Goal: Navigation & Orientation: Find specific page/section

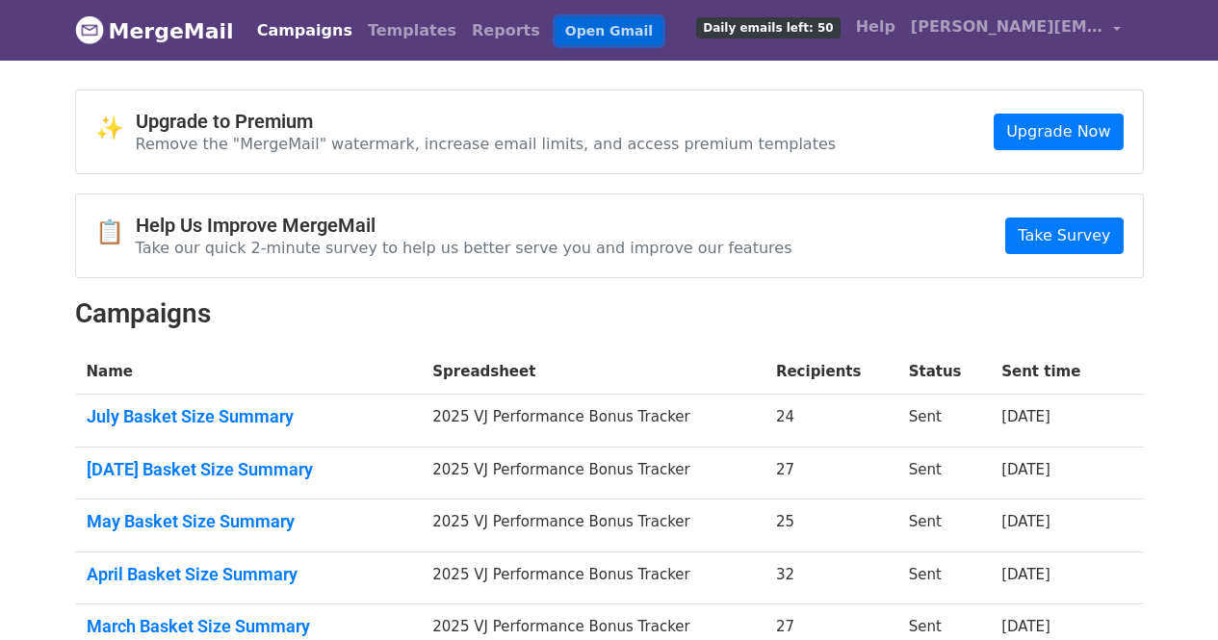
click at [575, 30] on link "Open Gmail" at bounding box center [609, 31] width 107 height 28
click at [690, 325] on h2 "Campaigns" at bounding box center [609, 314] width 1069 height 33
click at [375, 35] on link "Templates" at bounding box center [412, 31] width 104 height 39
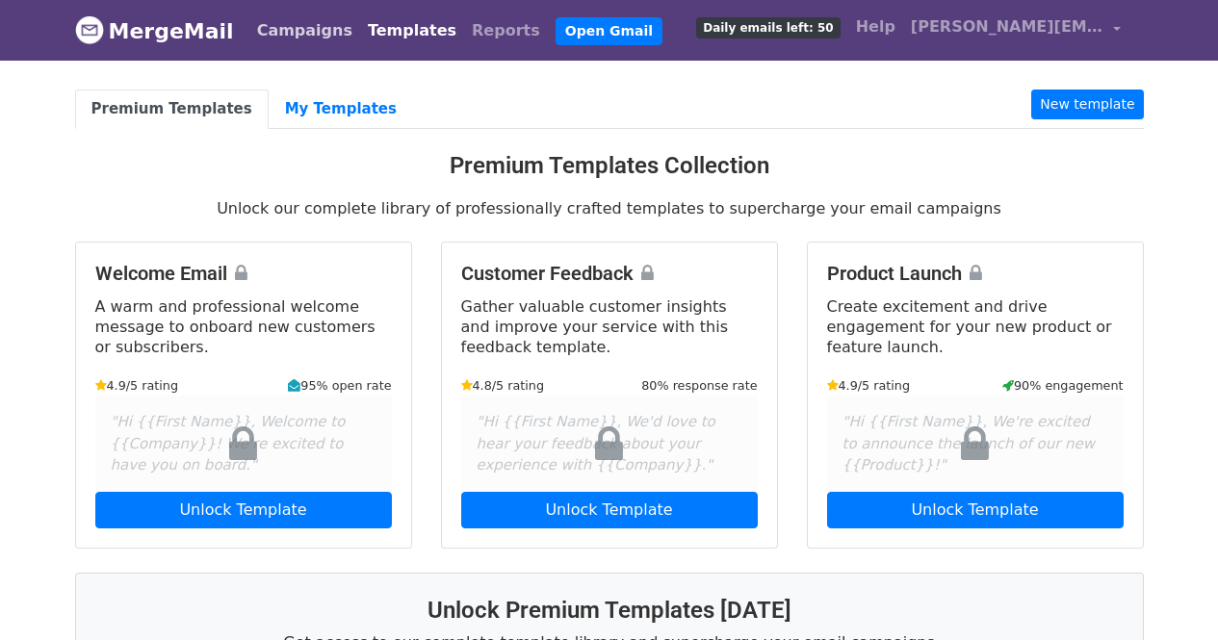
click at [298, 32] on link "Campaigns" at bounding box center [304, 31] width 111 height 39
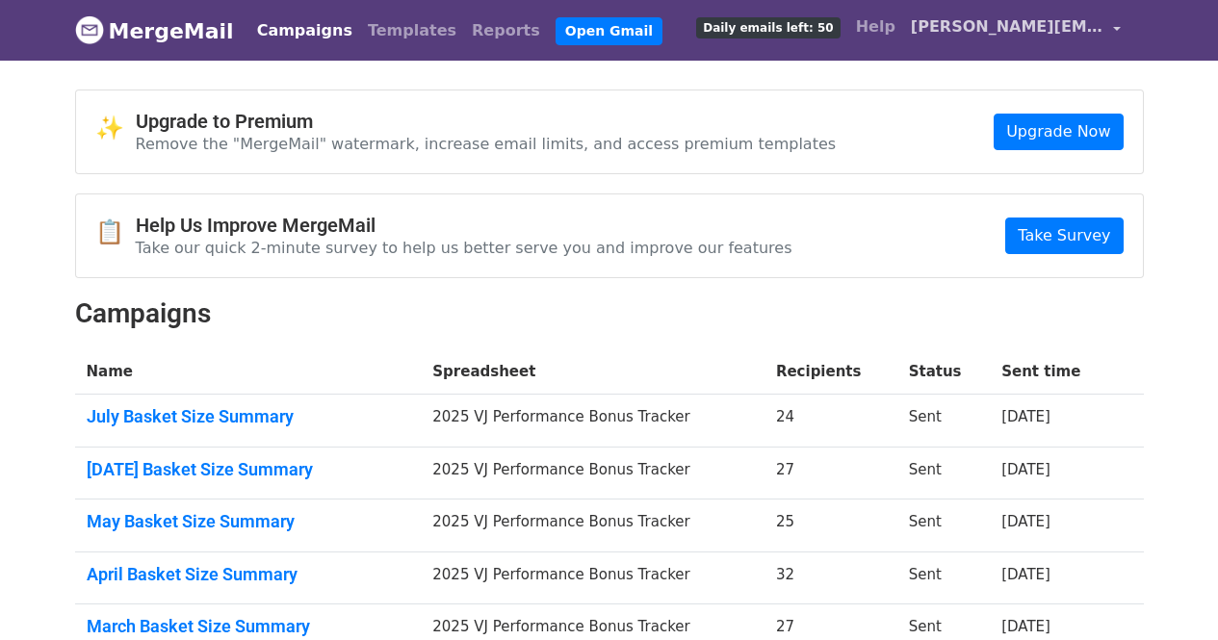
click at [1071, 24] on span "[PERSON_NAME][EMAIL_ADDRESS][DOMAIN_NAME]" at bounding box center [1007, 26] width 193 height 23
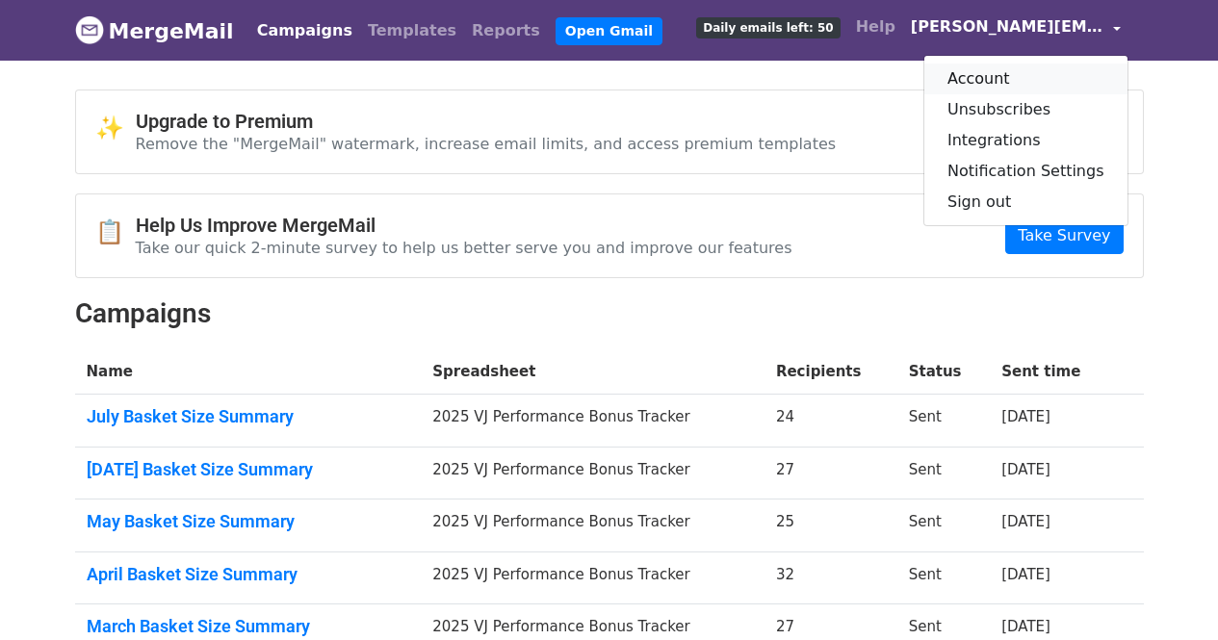
click at [1049, 78] on link "Account" at bounding box center [1025, 79] width 203 height 31
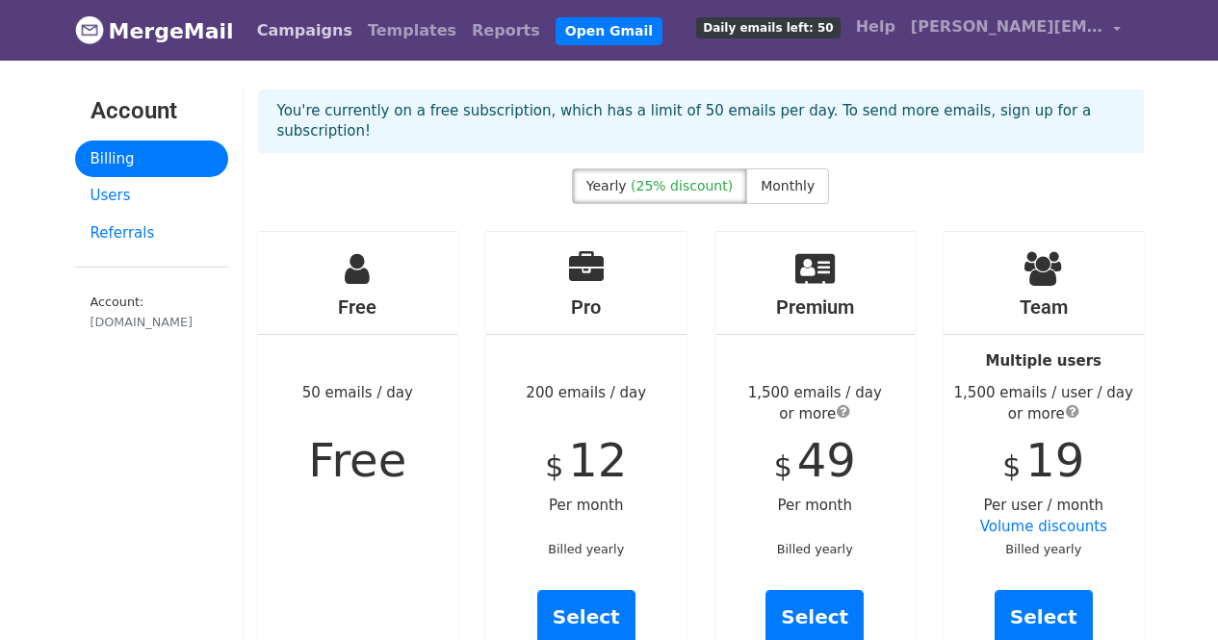
click at [274, 24] on link "Campaigns" at bounding box center [304, 31] width 111 height 39
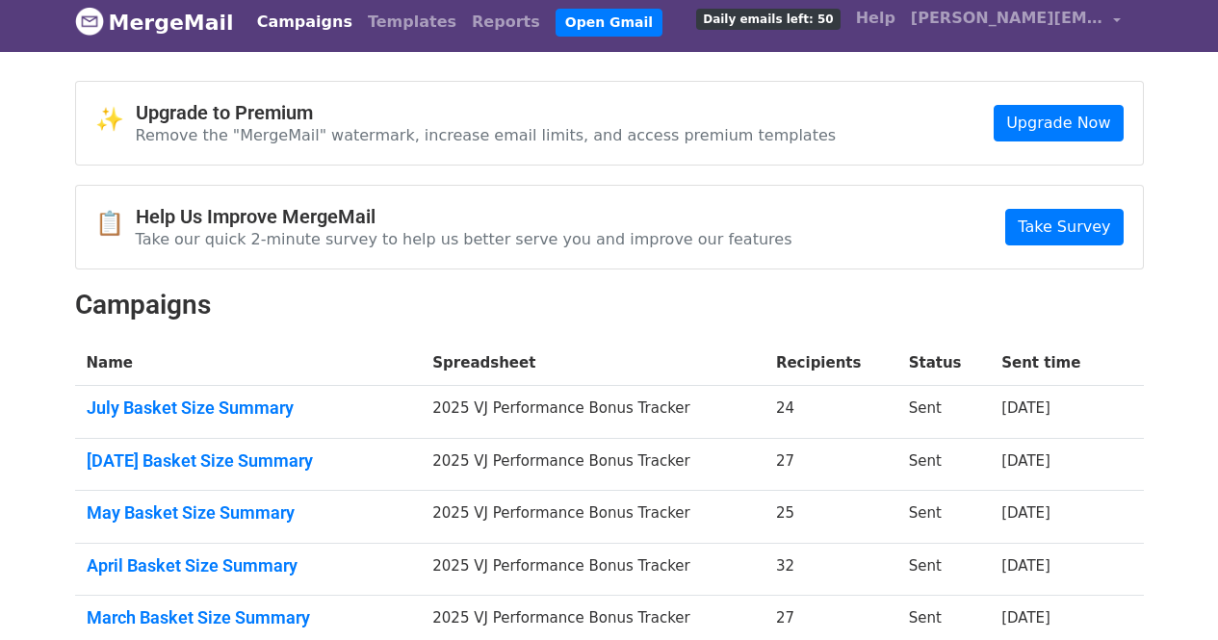
scroll to position [10, 0]
